Goal: Transaction & Acquisition: Purchase product/service

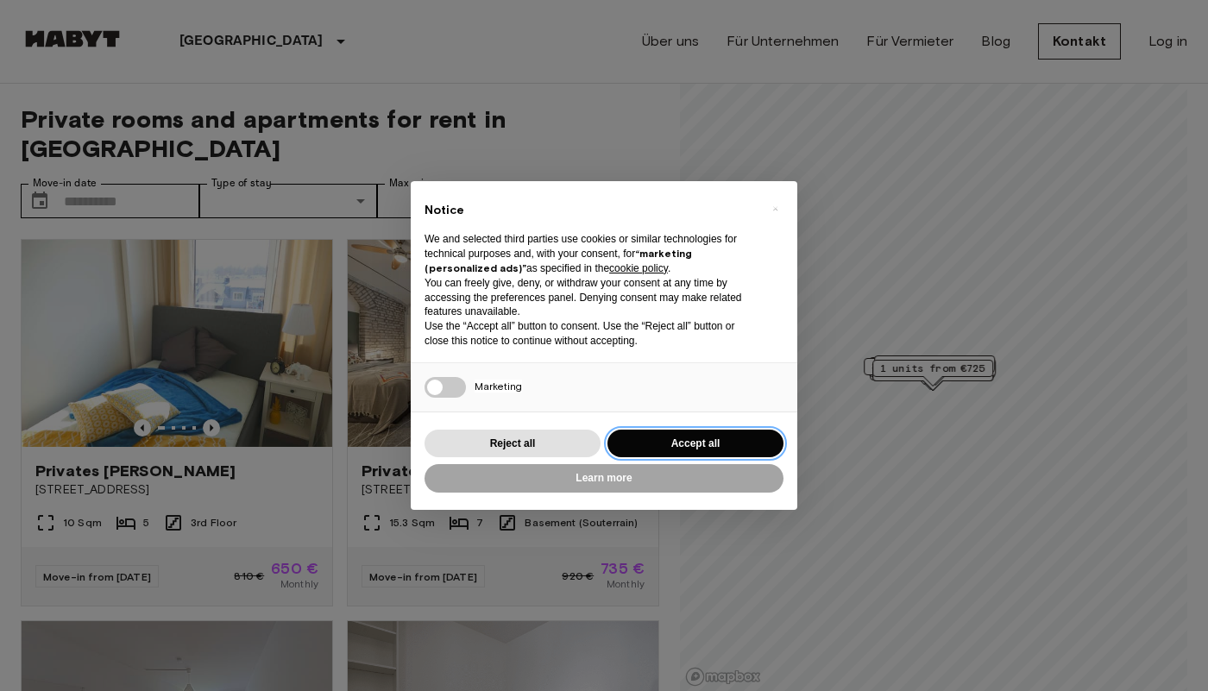
click at [685, 437] on button "Accept all" at bounding box center [695, 444] width 176 height 28
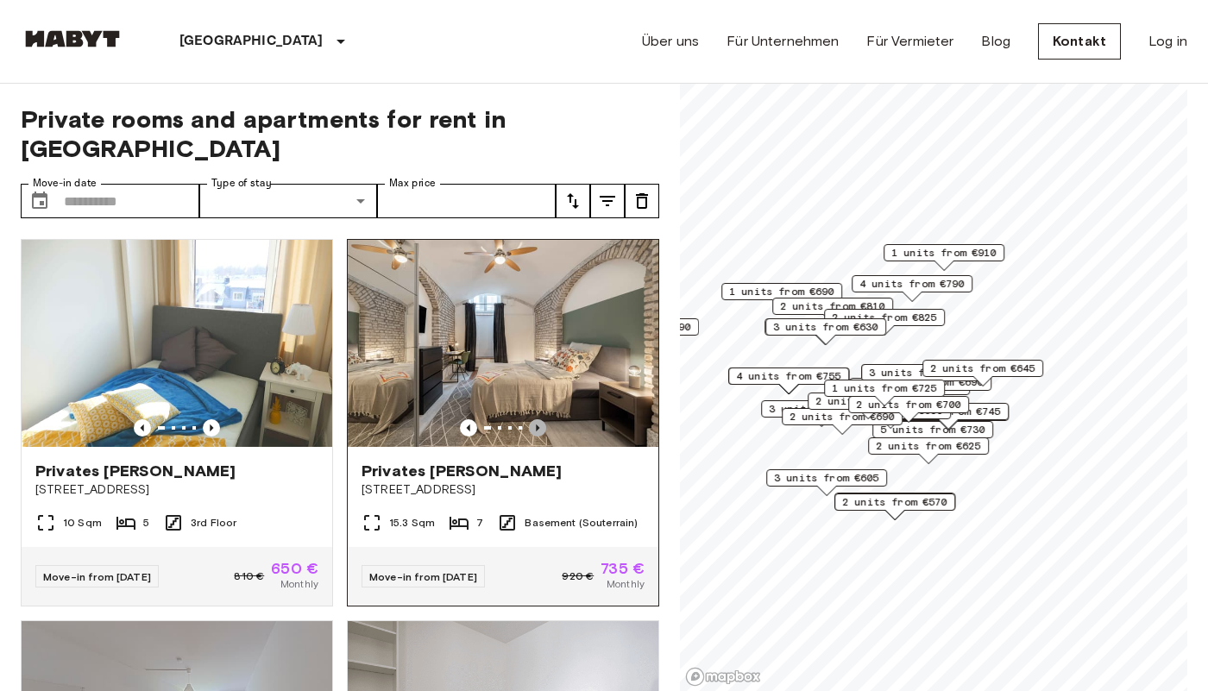
click at [541, 419] on icon "Previous image" at bounding box center [537, 427] width 17 height 17
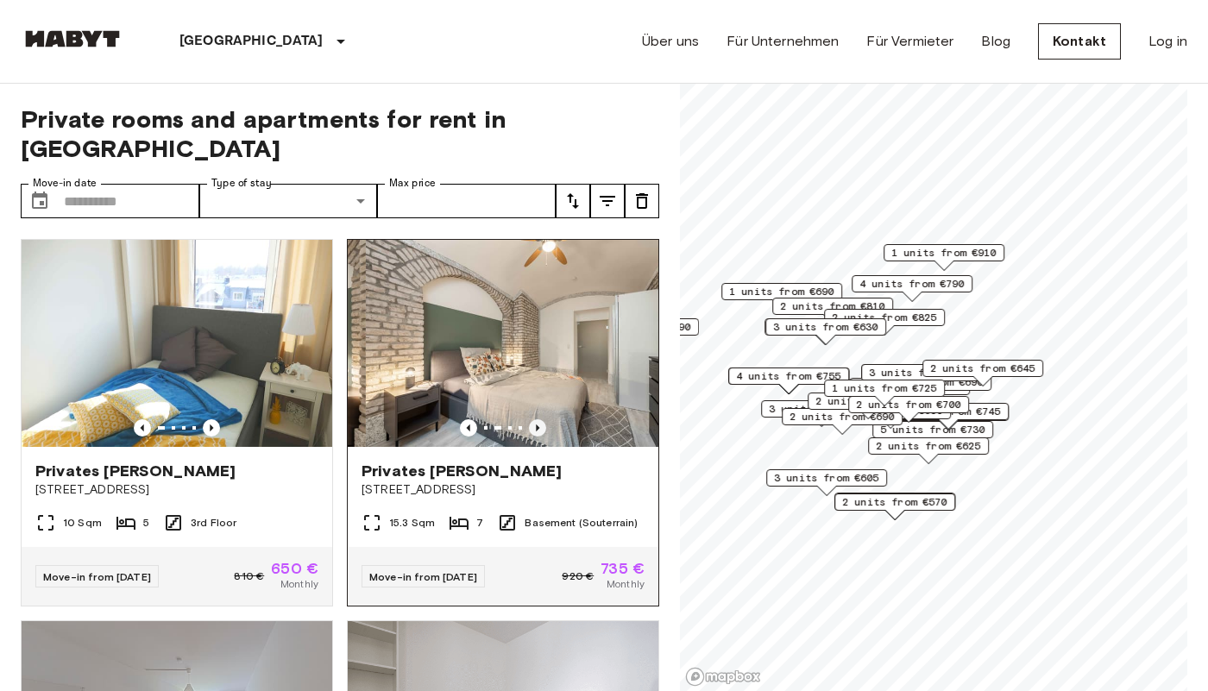
click at [541, 419] on icon "Previous image" at bounding box center [537, 427] width 17 height 17
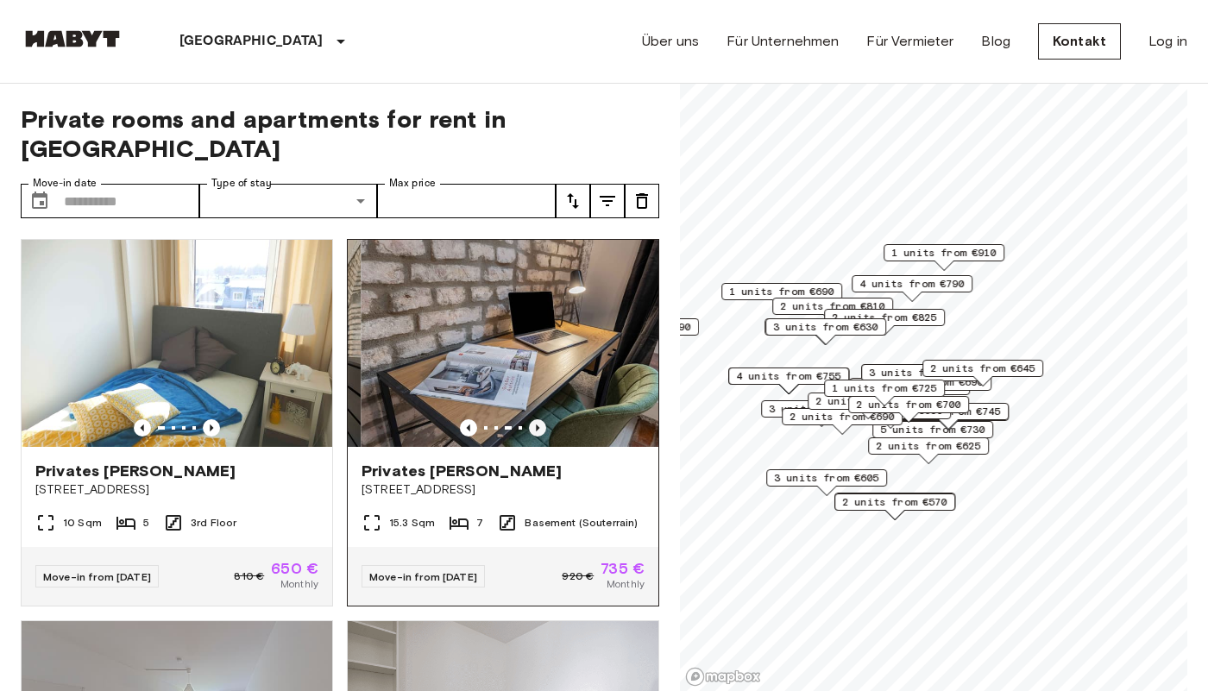
click at [541, 419] on icon "Previous image" at bounding box center [537, 427] width 17 height 17
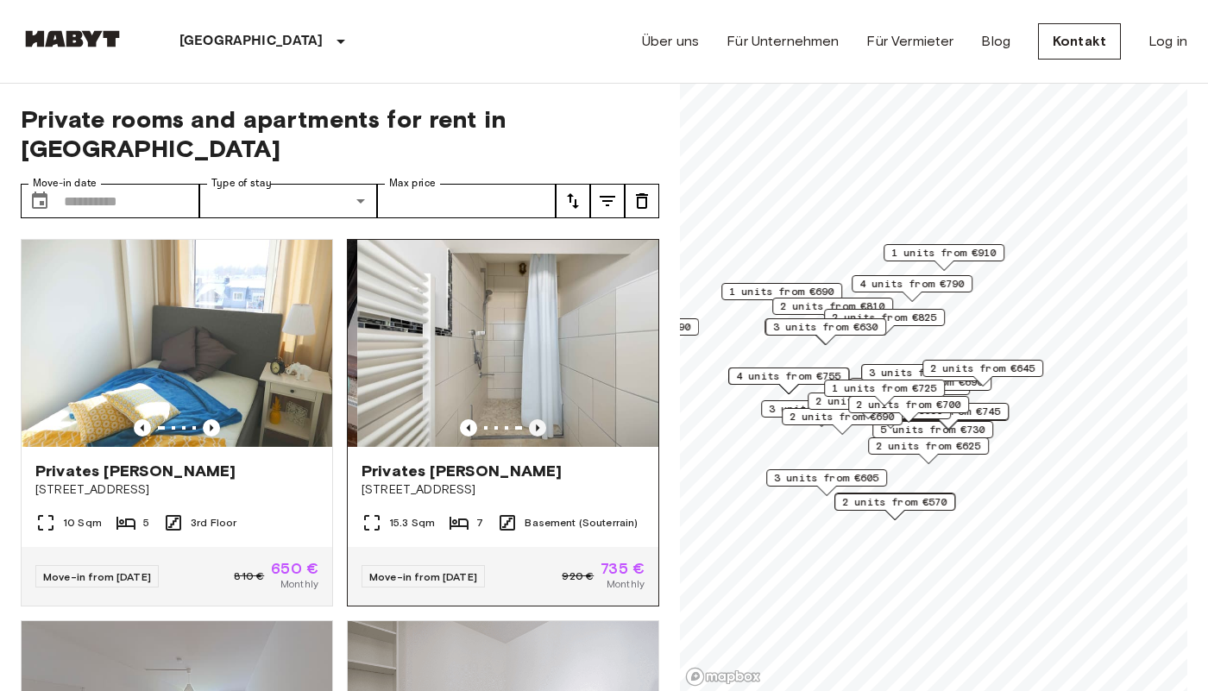
click at [541, 419] on icon "Previous image" at bounding box center [537, 427] width 17 height 17
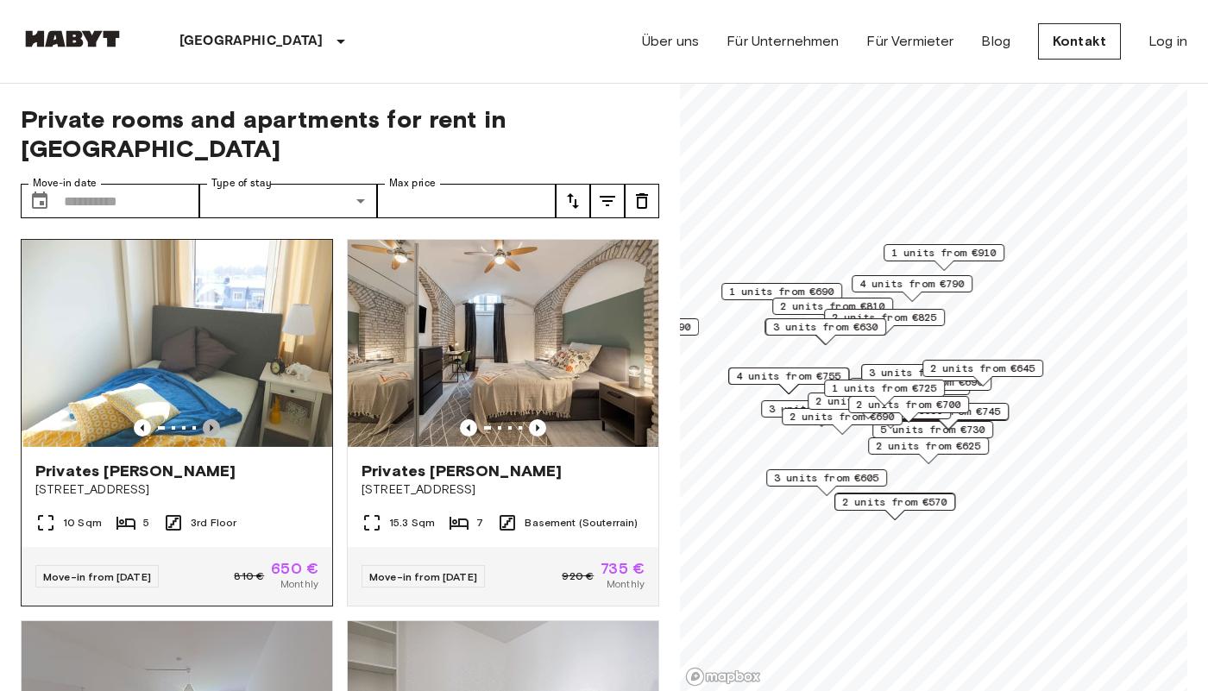
click at [211, 425] on icon "Previous image" at bounding box center [211, 428] width 3 height 7
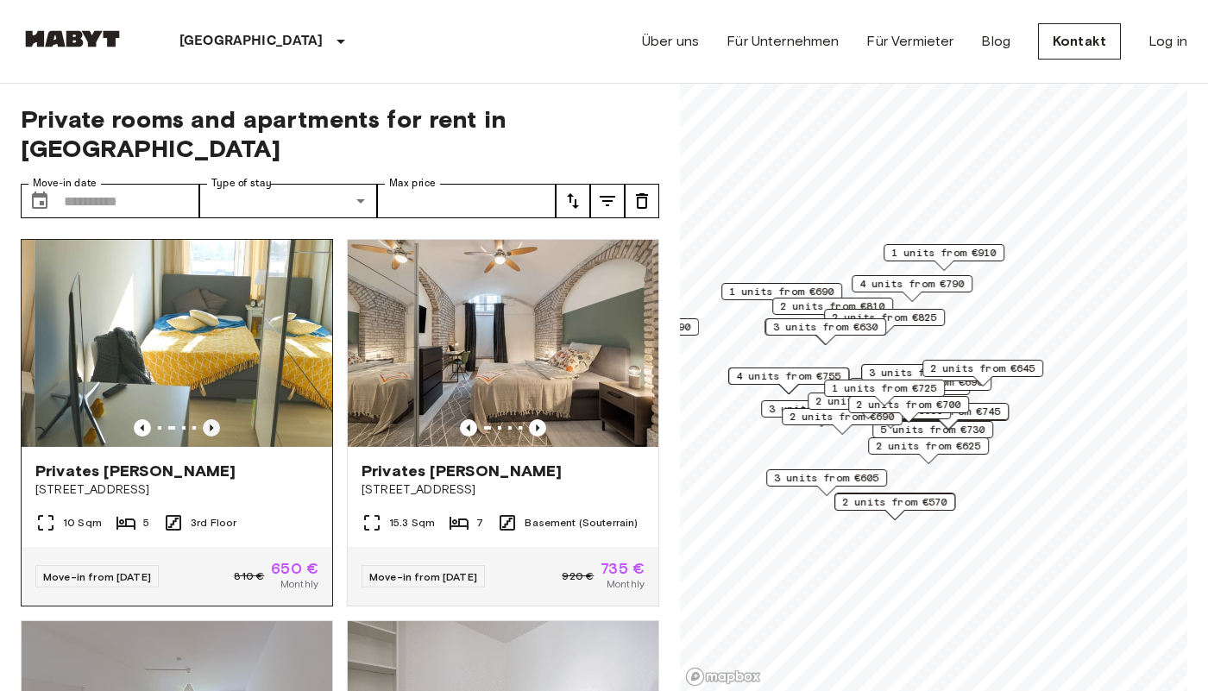
click at [211, 425] on icon "Previous image" at bounding box center [211, 428] width 3 height 7
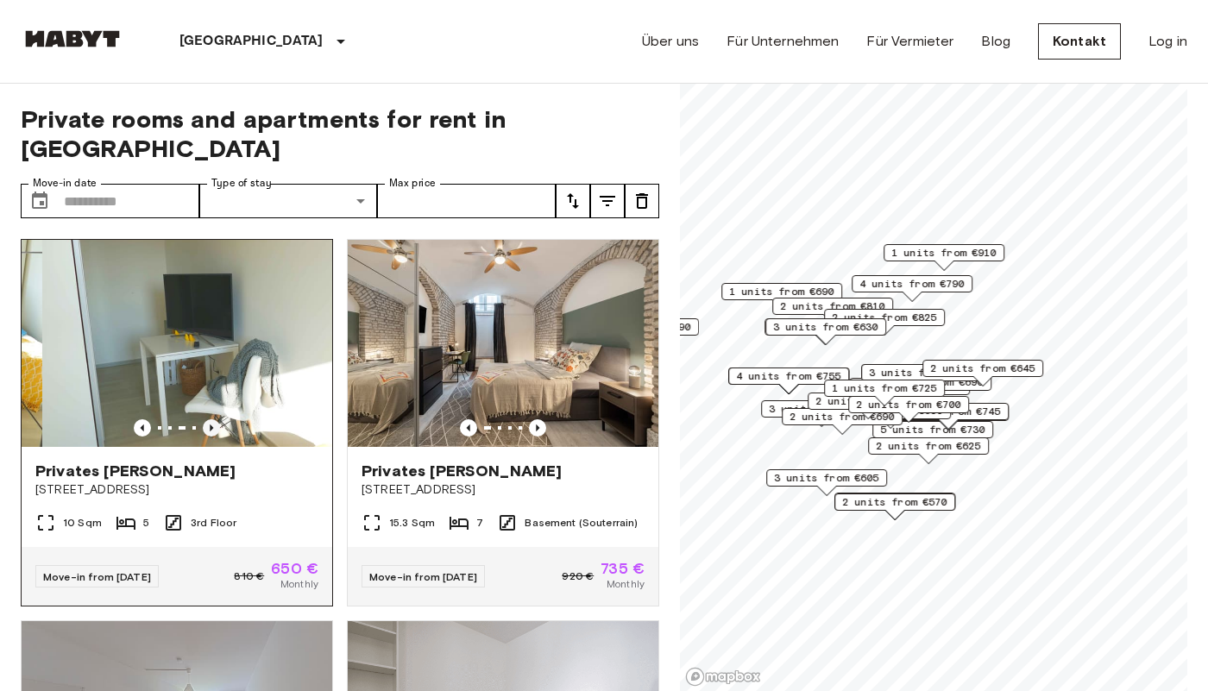
click at [211, 425] on icon "Previous image" at bounding box center [211, 428] width 3 height 7
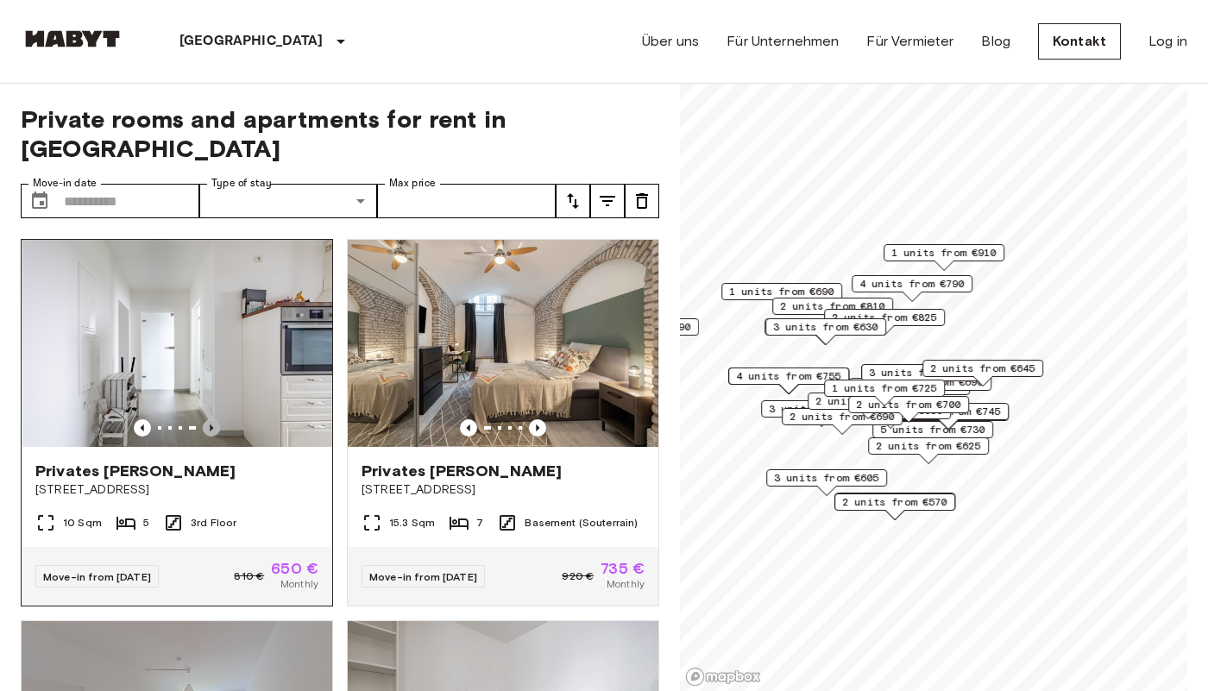
click at [211, 425] on icon "Previous image" at bounding box center [211, 428] width 3 height 7
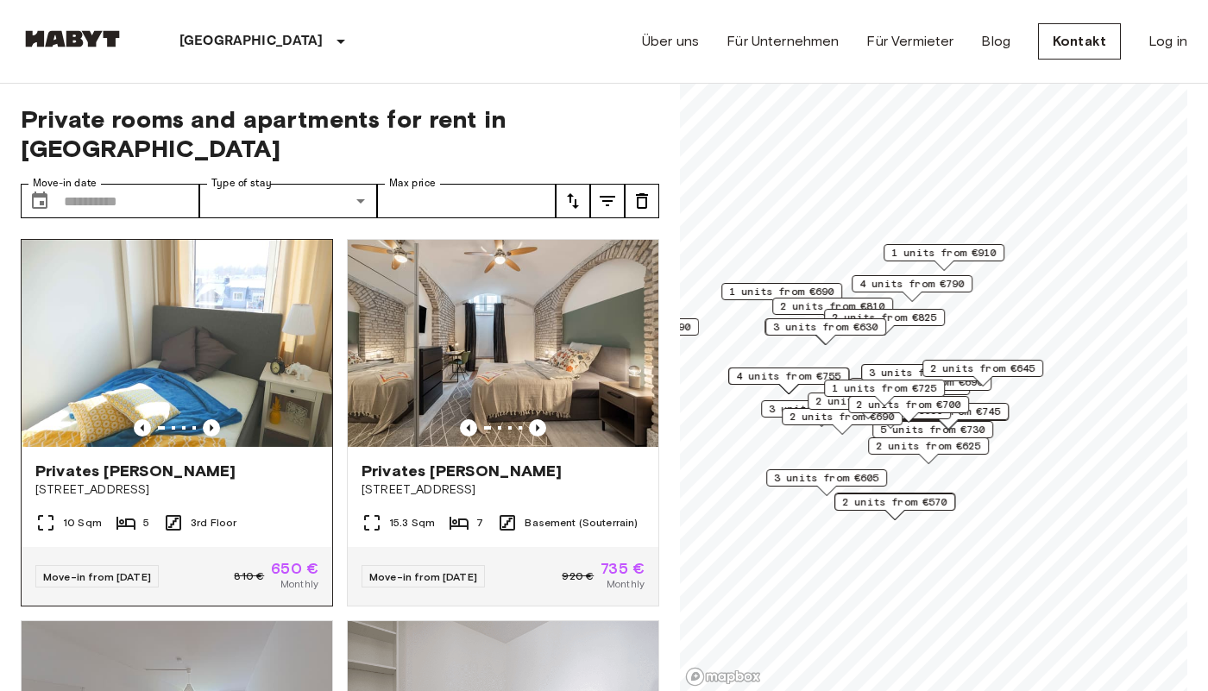
click at [206, 350] on img at bounding box center [177, 343] width 311 height 207
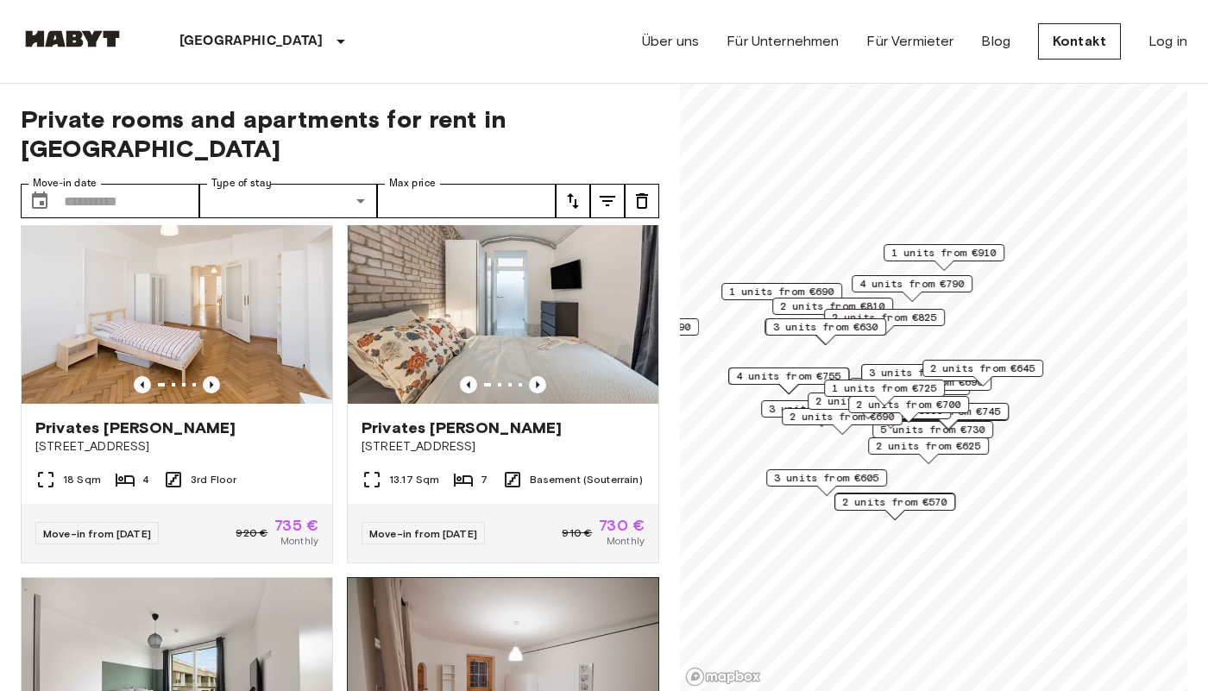
scroll to position [1247, 0]
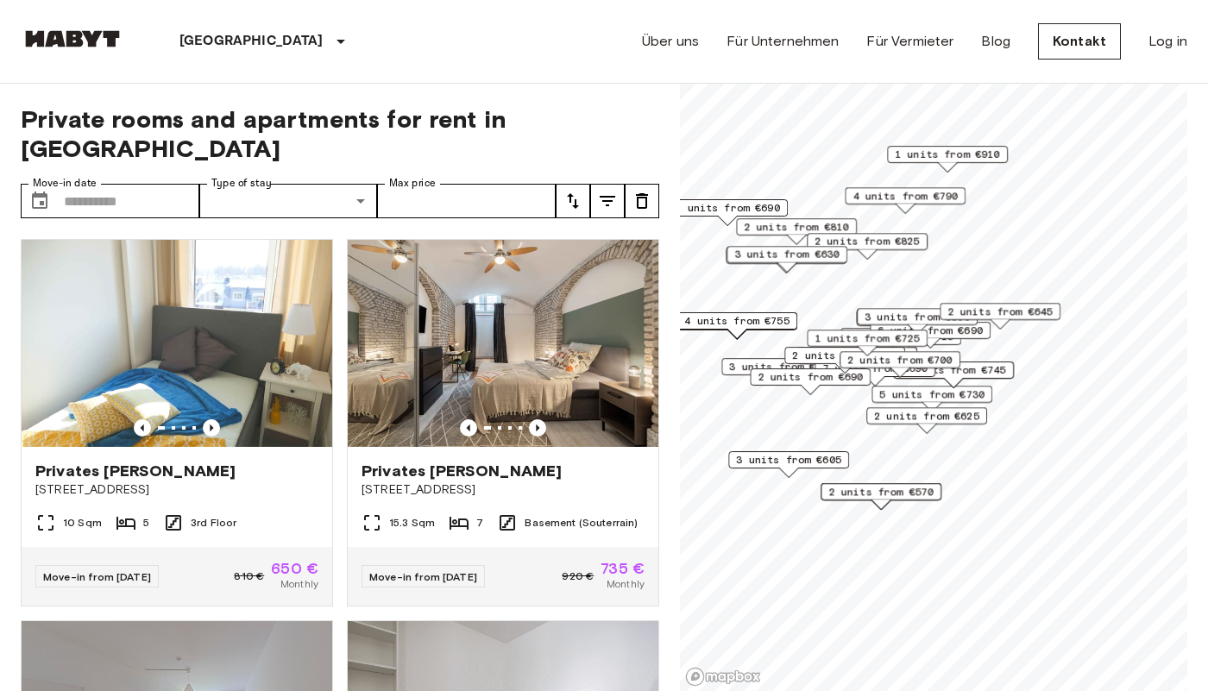
click at [798, 255] on span "3 units from €630" at bounding box center [786, 255] width 105 height 16
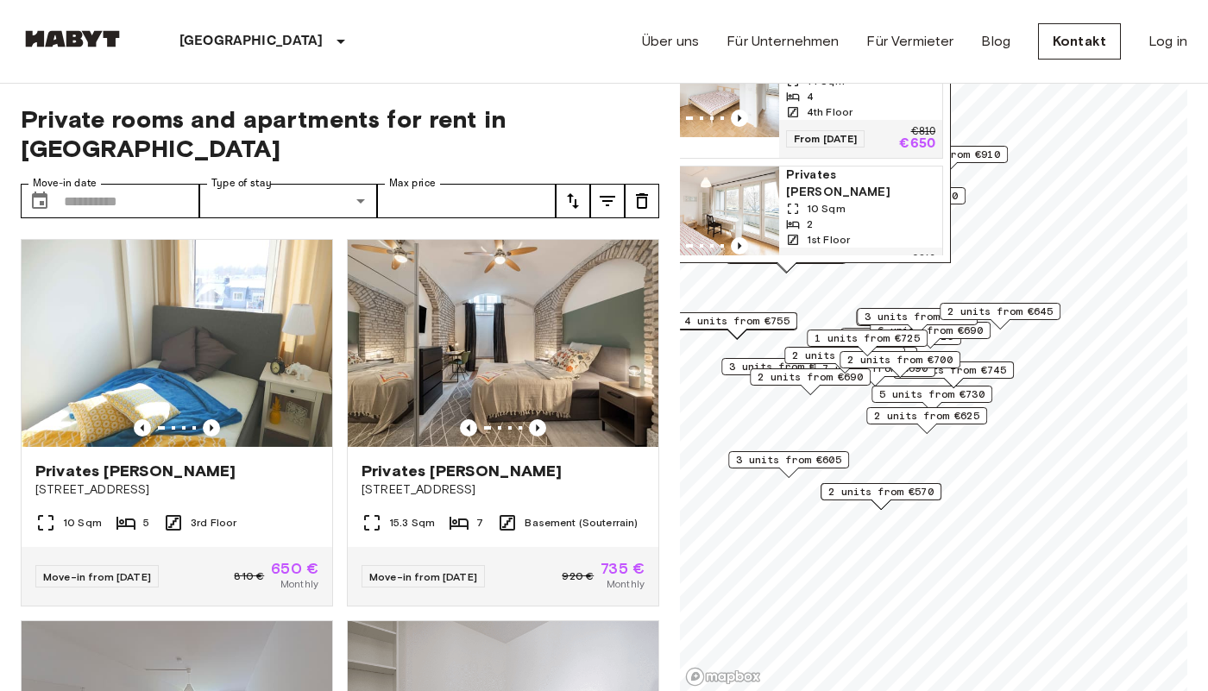
click at [791, 267] on div "Map marker" at bounding box center [786, 266] width 19 height 9
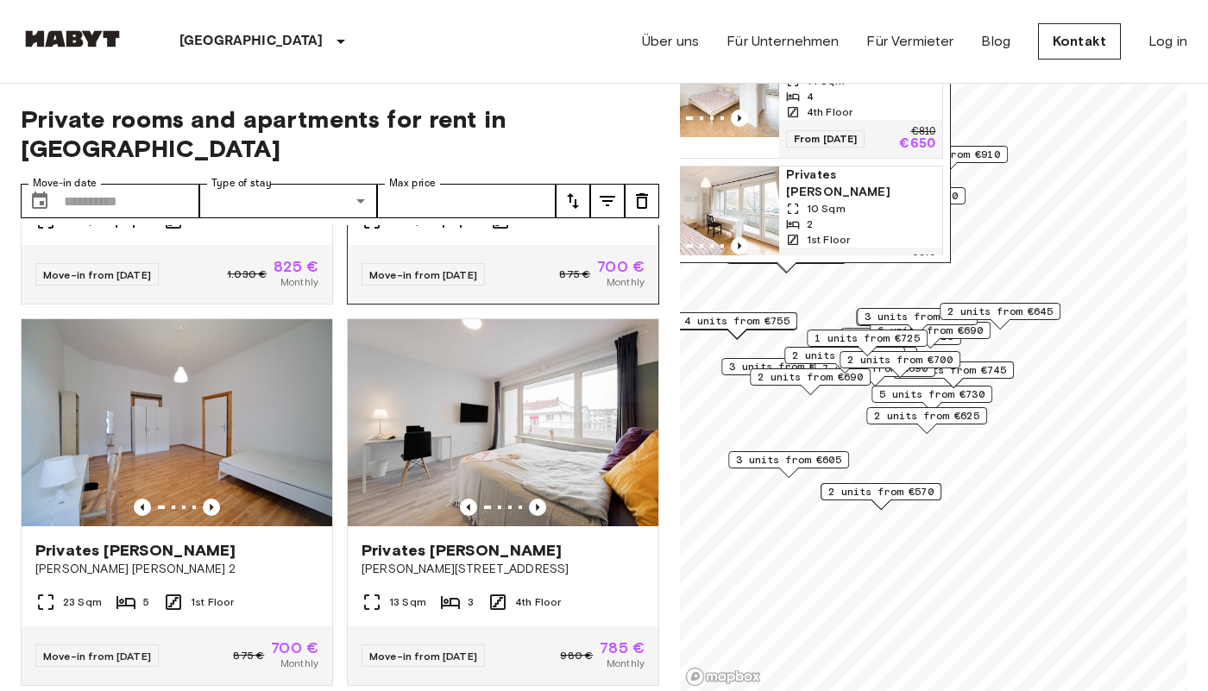
scroll to position [3110, 0]
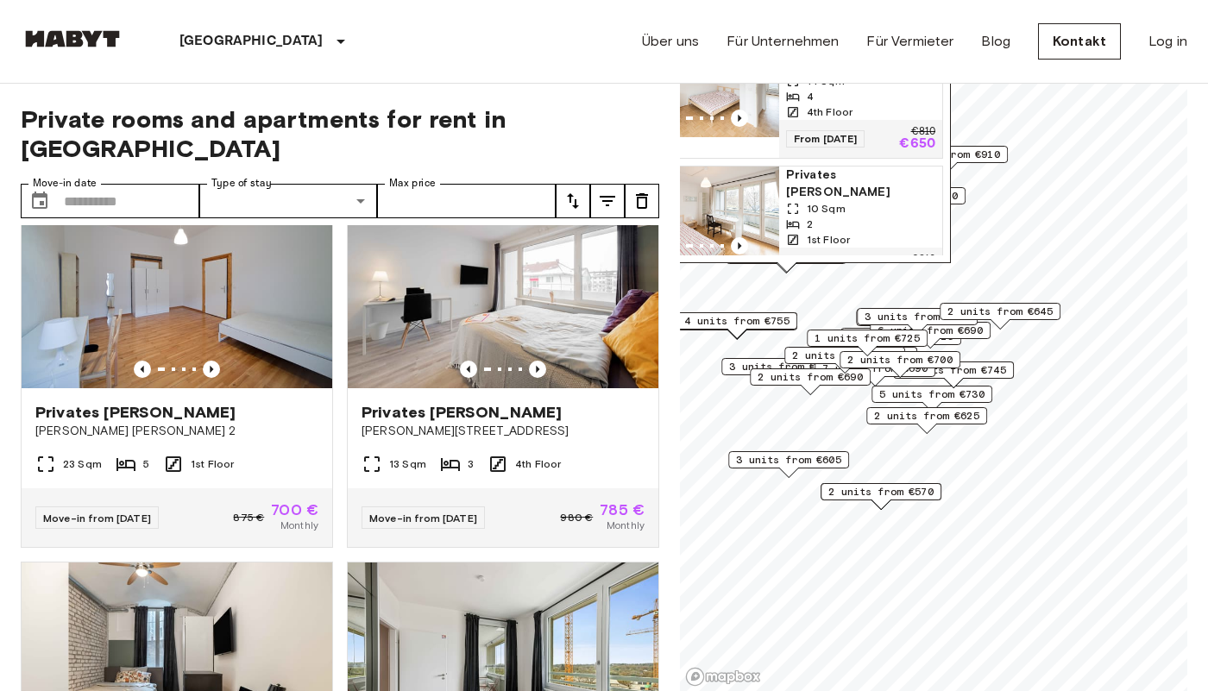
click at [935, 413] on span "2 units from €625" at bounding box center [926, 416] width 105 height 16
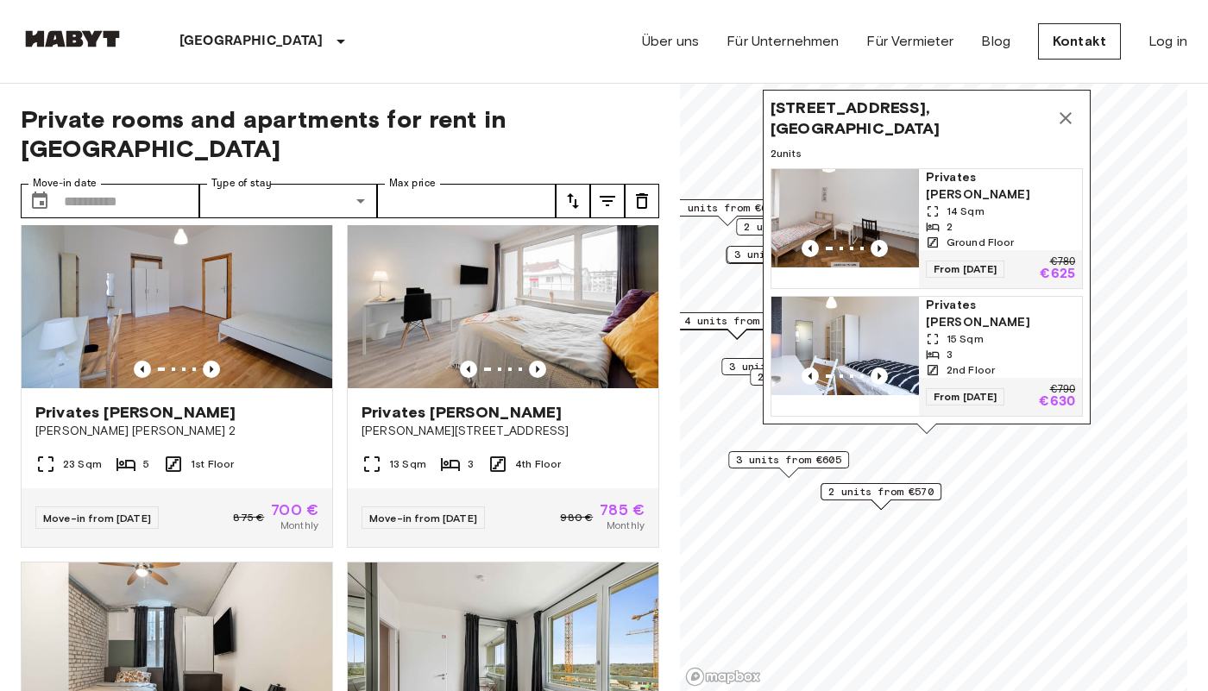
click at [987, 247] on span "Ground Floor" at bounding box center [981, 243] width 68 height 16
